Goal: Find specific page/section: Find specific page/section

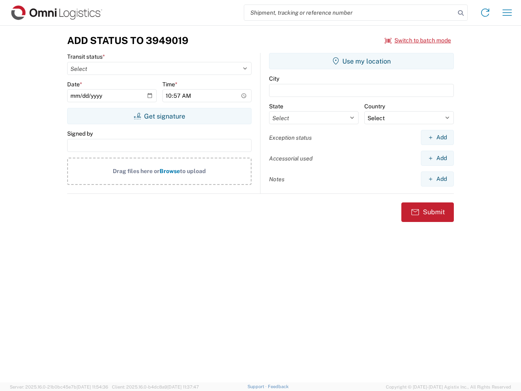
click at [350, 13] on input "search" at bounding box center [349, 12] width 211 height 15
click at [461, 13] on icon at bounding box center [460, 12] width 11 height 11
click at [486, 13] on icon at bounding box center [485, 12] width 13 height 13
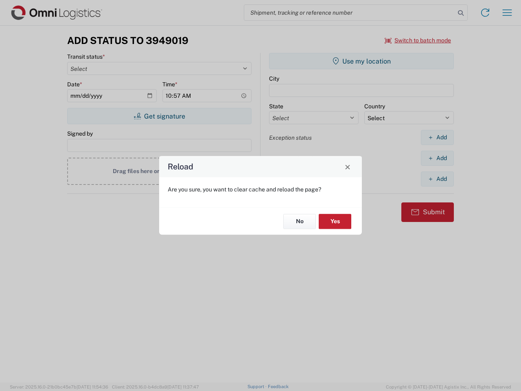
click at [508, 13] on div "Reload Are you sure, you want to clear cache and reload the page? No Yes" at bounding box center [260, 195] width 521 height 391
click at [418, 40] on div "Reload Are you sure, you want to clear cache and reload the page? No Yes" at bounding box center [260, 195] width 521 height 391
click at [159, 116] on div "Reload Are you sure, you want to clear cache and reload the page? No Yes" at bounding box center [260, 195] width 521 height 391
click at [362, 61] on div "Reload Are you sure, you want to clear cache and reload the page? No Yes" at bounding box center [260, 195] width 521 height 391
click at [438, 137] on div "Reload Are you sure, you want to clear cache and reload the page? No Yes" at bounding box center [260, 195] width 521 height 391
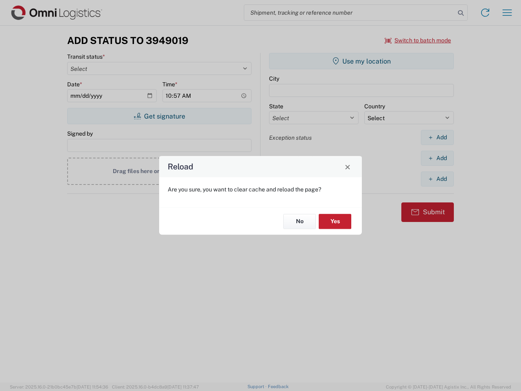
click at [438, 158] on div "Reload Are you sure, you want to clear cache and reload the page? No Yes" at bounding box center [260, 195] width 521 height 391
click at [438, 179] on div "Reload Are you sure, you want to clear cache and reload the page? No Yes" at bounding box center [260, 195] width 521 height 391
